Goal: Task Accomplishment & Management: Manage account settings

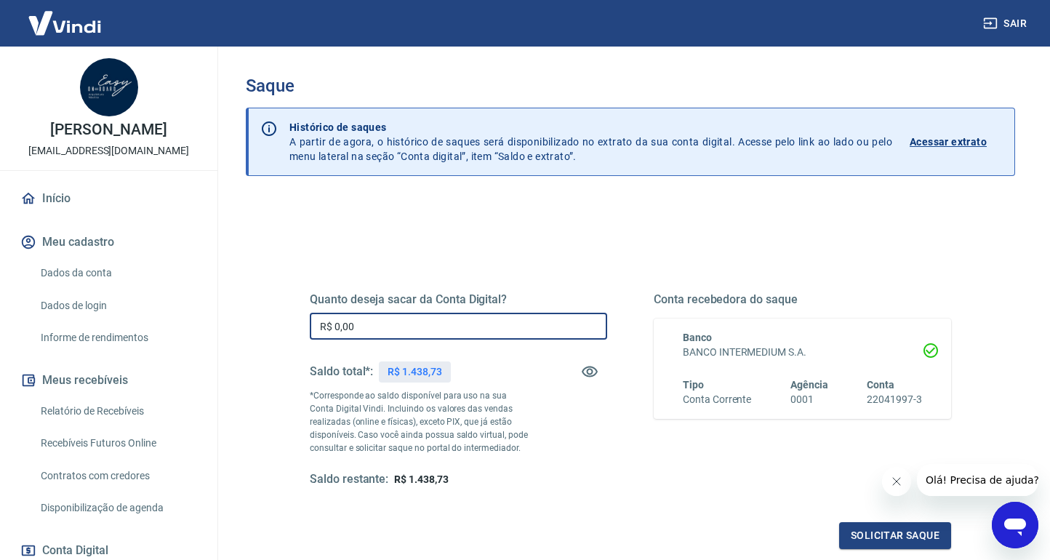
click at [355, 328] on input "R$ 0,00" at bounding box center [458, 326] width 297 height 27
drag, startPoint x: 401, startPoint y: 332, endPoint x: 306, endPoint y: 316, distance: 96.5
click at [306, 316] on div "Quanto deseja sacar da Conta Digital? R$ 0,00 ​ Saldo total*: R$ 1.438,73 *Corr…" at bounding box center [630, 397] width 676 height 338
click at [348, 324] on input "R$ 1.300,00" at bounding box center [458, 326] width 297 height 27
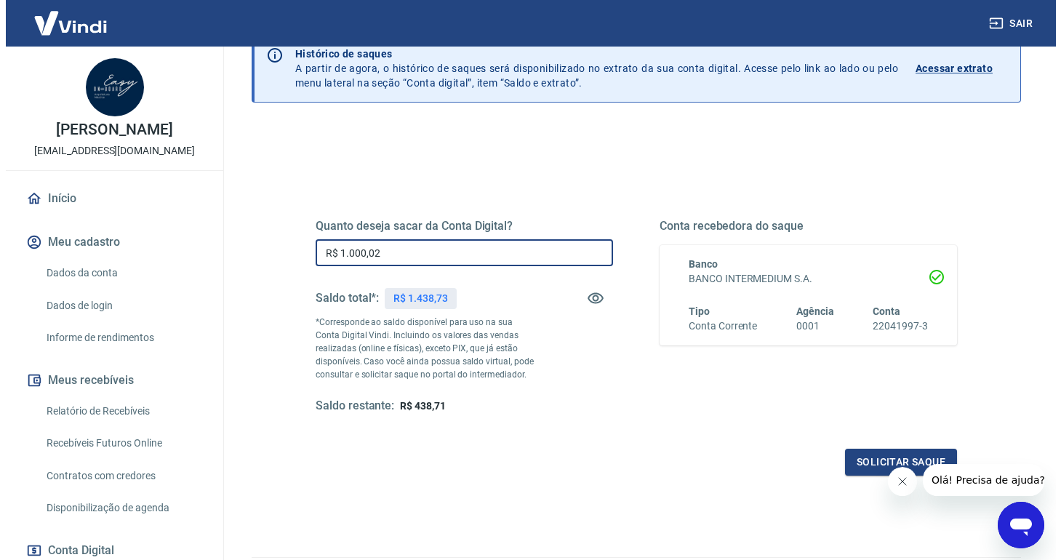
scroll to position [159, 0]
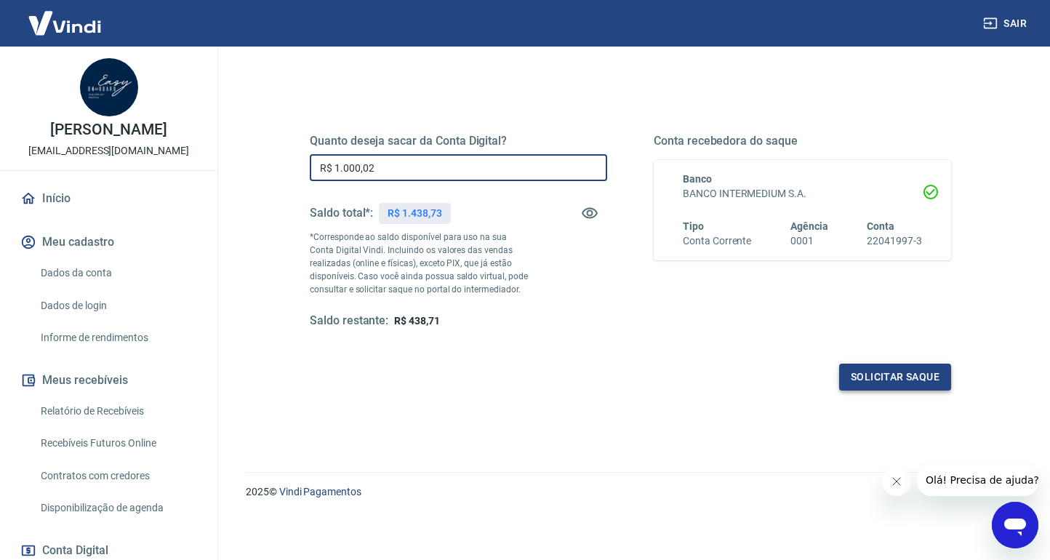
click at [857, 377] on button "Solicitar saque" at bounding box center [895, 377] width 112 height 27
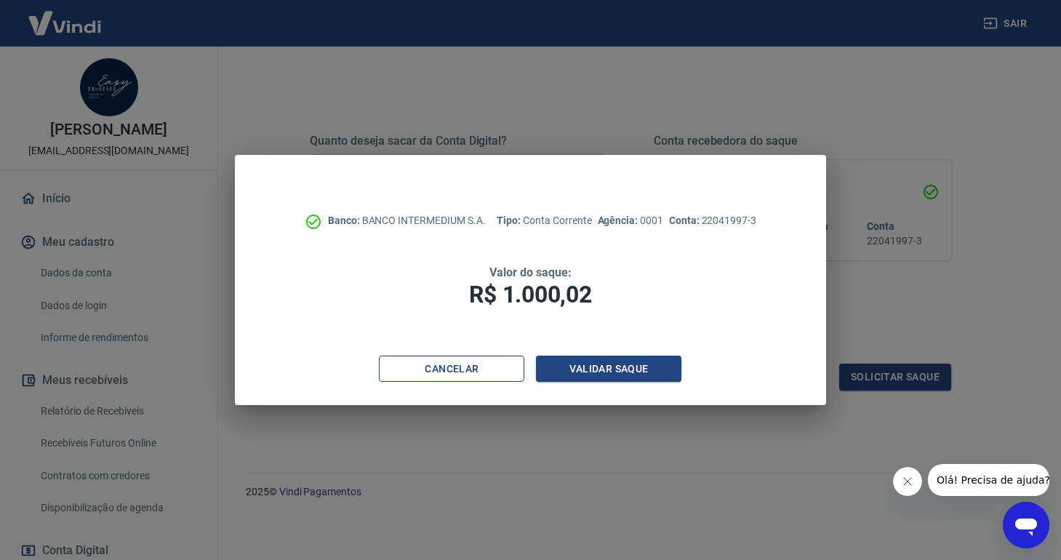
click at [437, 369] on button "Cancelar" at bounding box center [451, 369] width 145 height 27
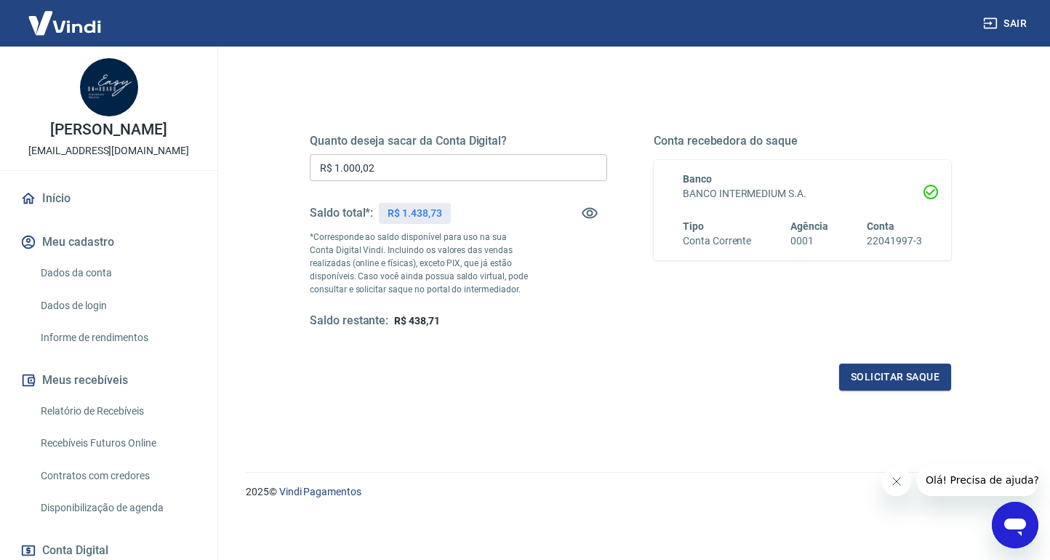
click at [380, 170] on input "R$ 1.000,02" at bounding box center [458, 167] width 297 height 27
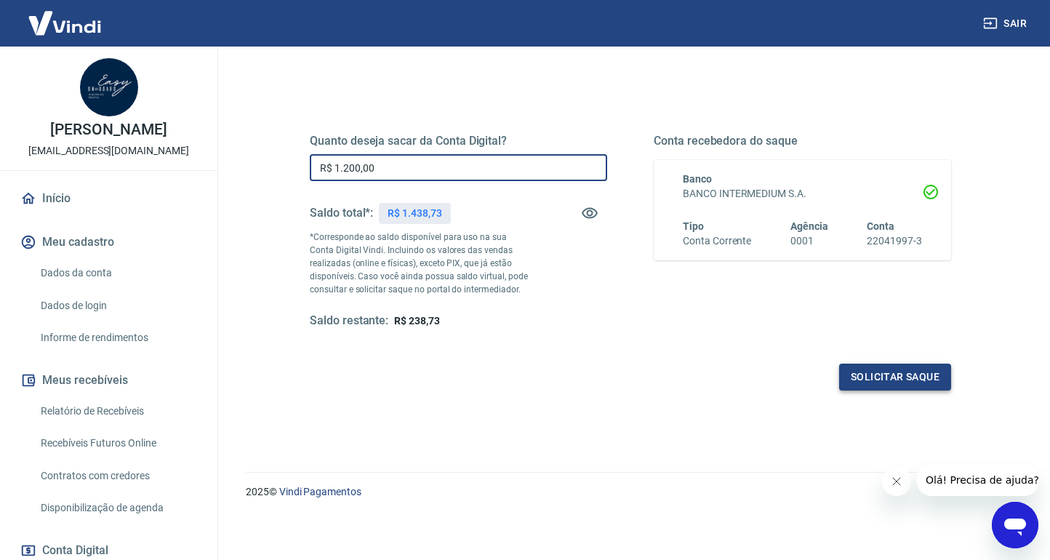
type input "R$ 1.200,00"
click at [868, 375] on button "Solicitar saque" at bounding box center [895, 377] width 112 height 27
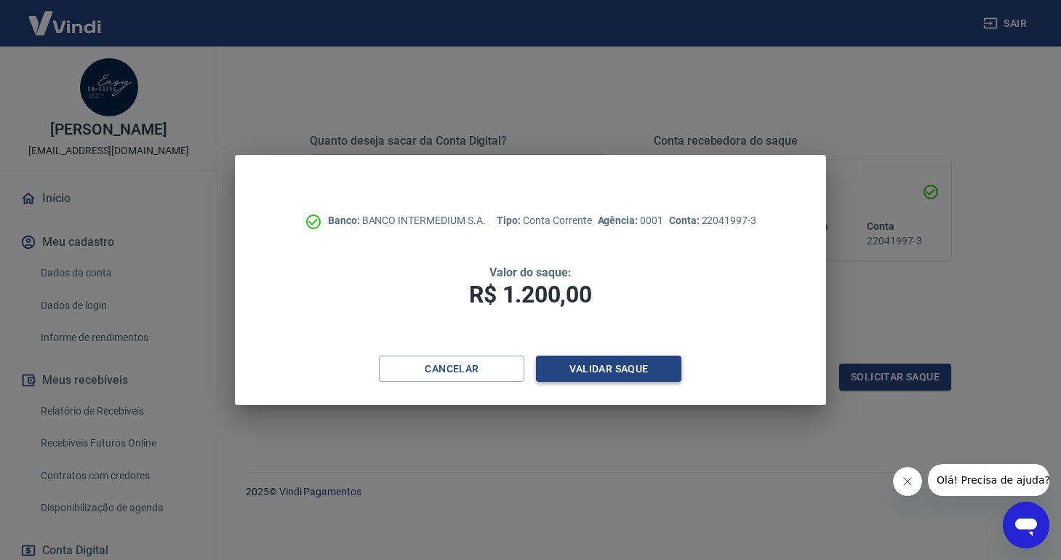
click at [613, 358] on button "Validar saque" at bounding box center [608, 369] width 145 height 27
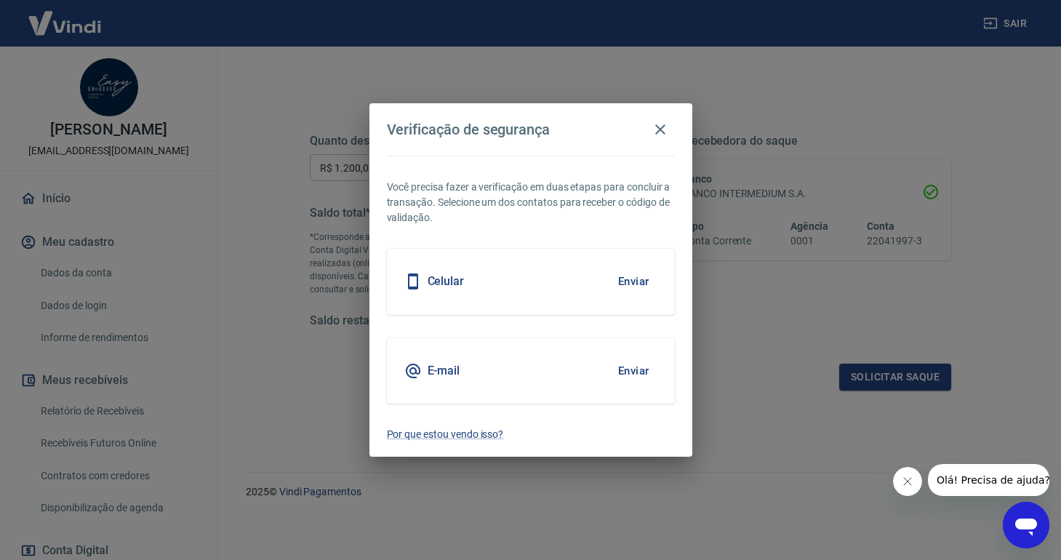
click at [444, 369] on h5 "E-mail" at bounding box center [444, 371] width 33 height 15
click at [623, 370] on button "Enviar" at bounding box center [633, 371] width 47 height 31
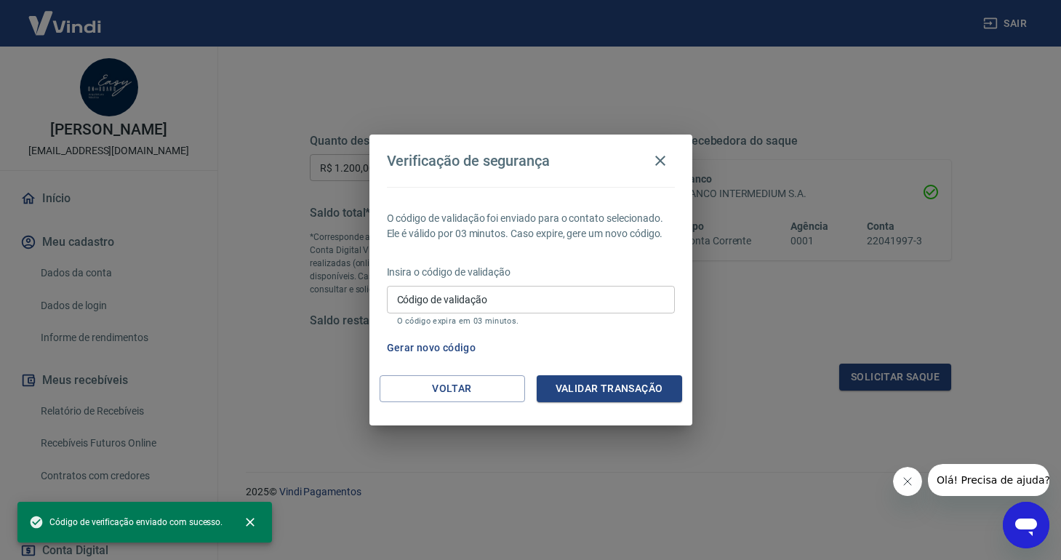
click at [449, 296] on input "Código de validação" at bounding box center [531, 299] width 288 height 27
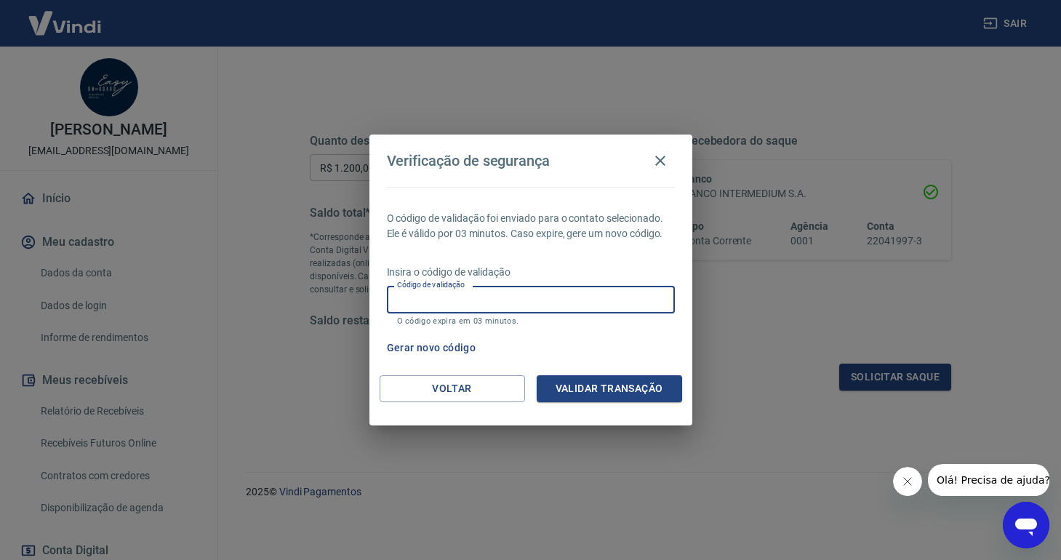
paste input "365872"
type input "365872"
click at [588, 387] on button "Validar transação" at bounding box center [609, 388] width 145 height 27
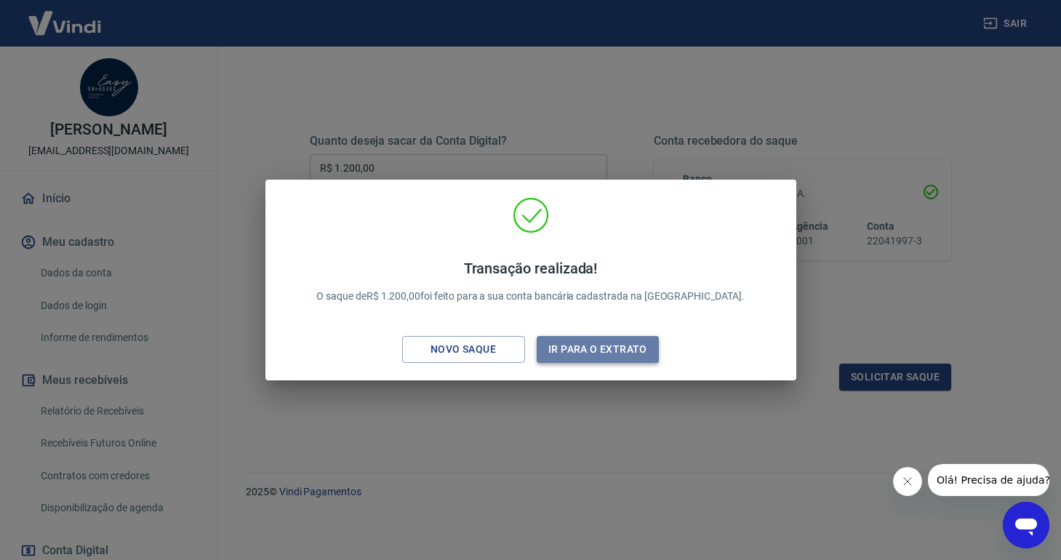
click at [567, 348] on button "Ir para o extrato" at bounding box center [598, 349] width 123 height 27
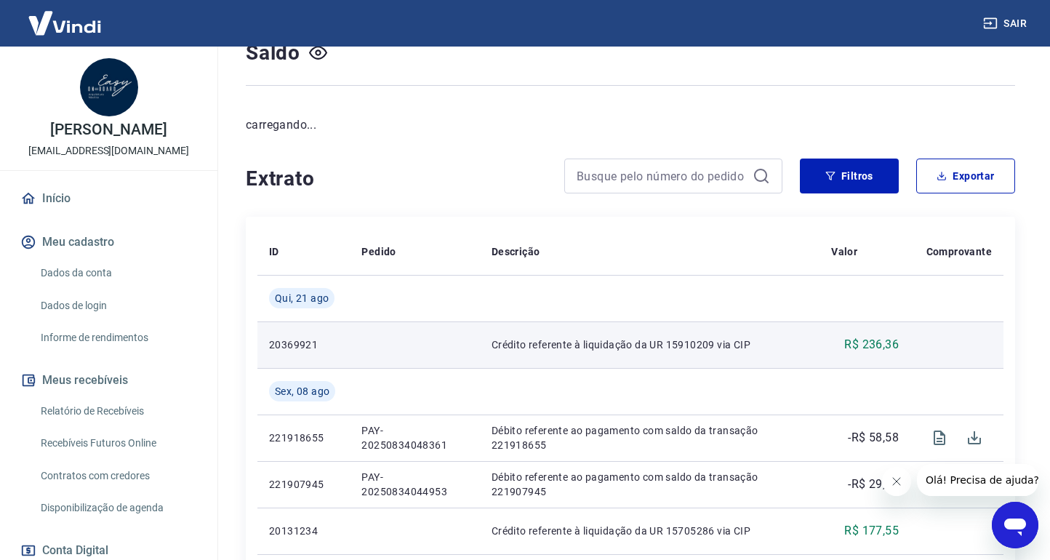
scroll to position [123, 0]
